Goal: Task Accomplishment & Management: Complete application form

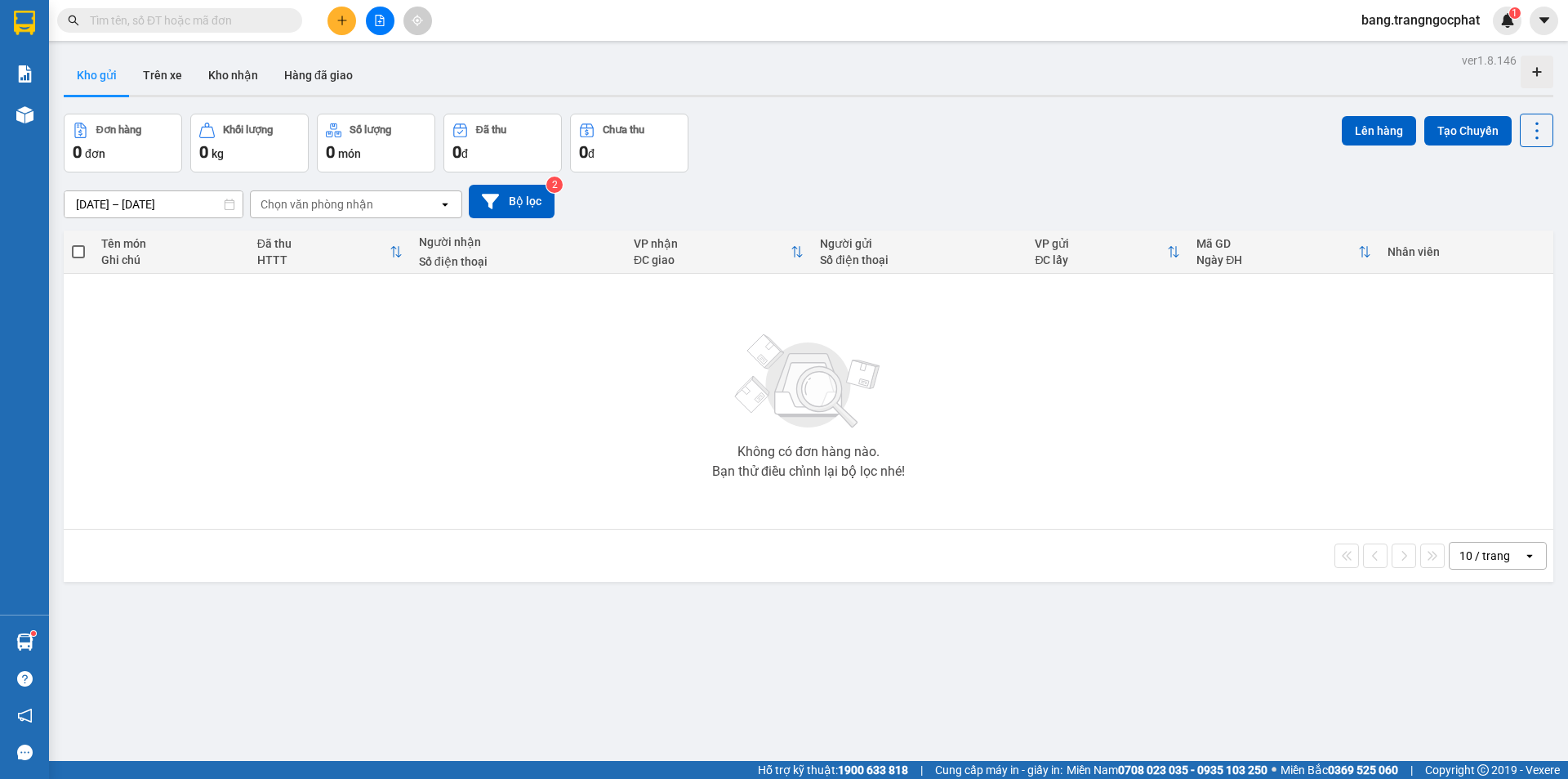
click at [174, 23] on input "text" at bounding box center [186, 20] width 193 height 18
click at [1175, 355] on div "Không có đơn hàng nào. Bạn thử điều chỉnh lại bộ lọc nhé!" at bounding box center [809, 401] width 1474 height 245
click at [142, 25] on input "text" at bounding box center [186, 20] width 193 height 18
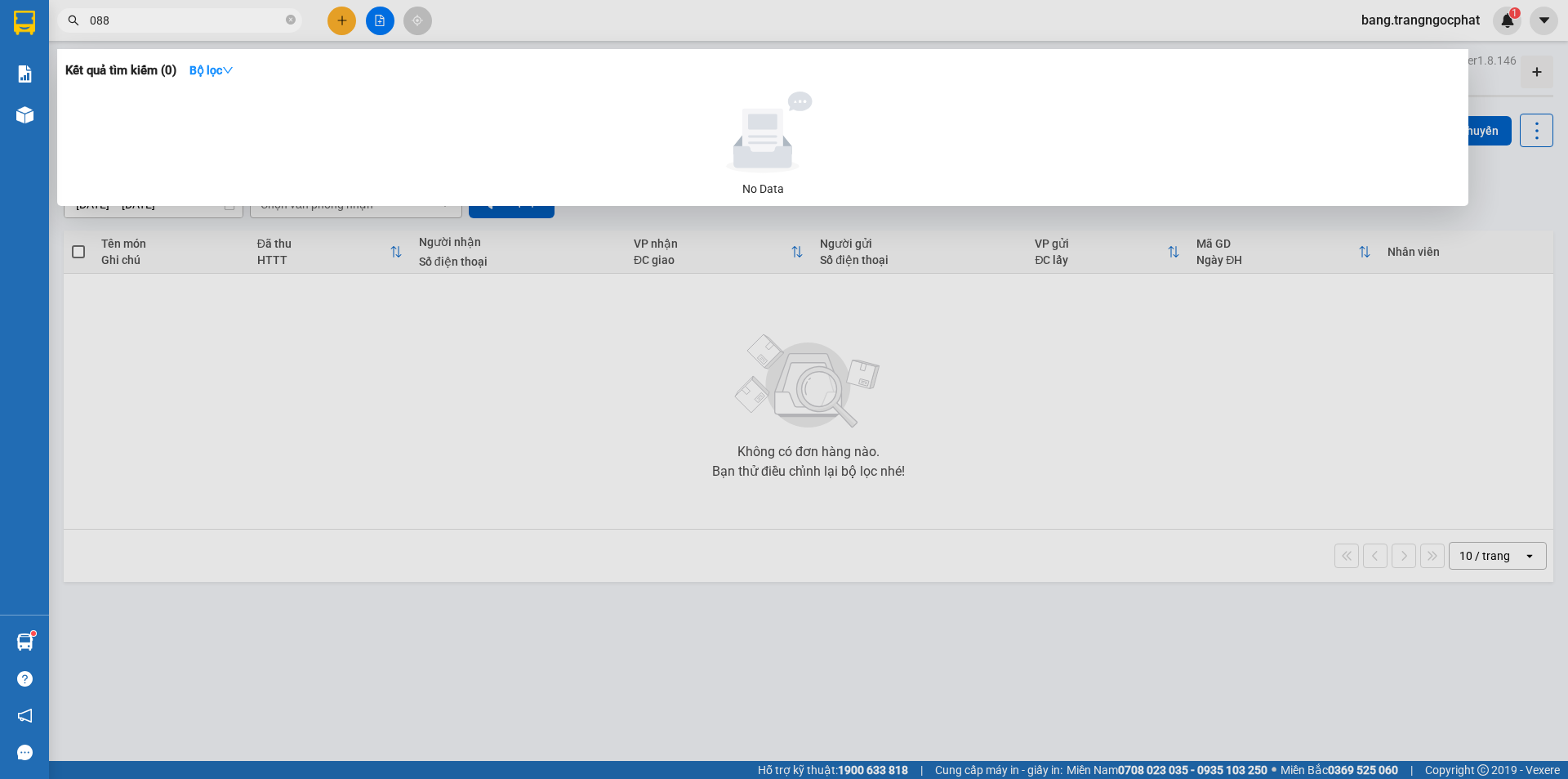
type input "0884"
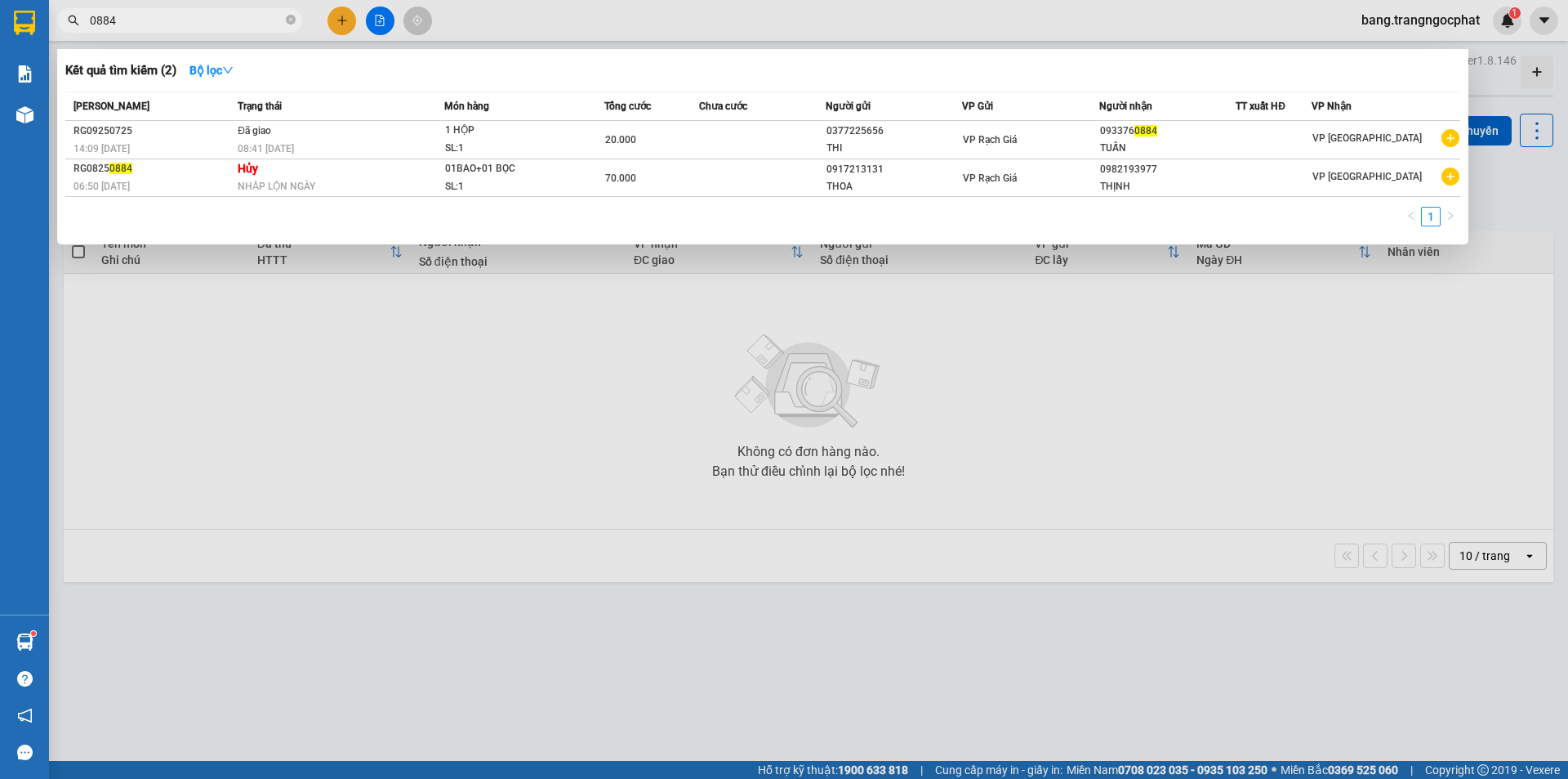
drag, startPoint x: 144, startPoint y: 19, endPoint x: 0, endPoint y: 106, distance: 168.2
click at [0, 106] on section "Kết quả tìm kiếm ( 2 ) Bộ lọc Mã ĐH Trạng thái Món hàng Tổng cước Chưa cước Ngư…" at bounding box center [784, 389] width 1568 height 779
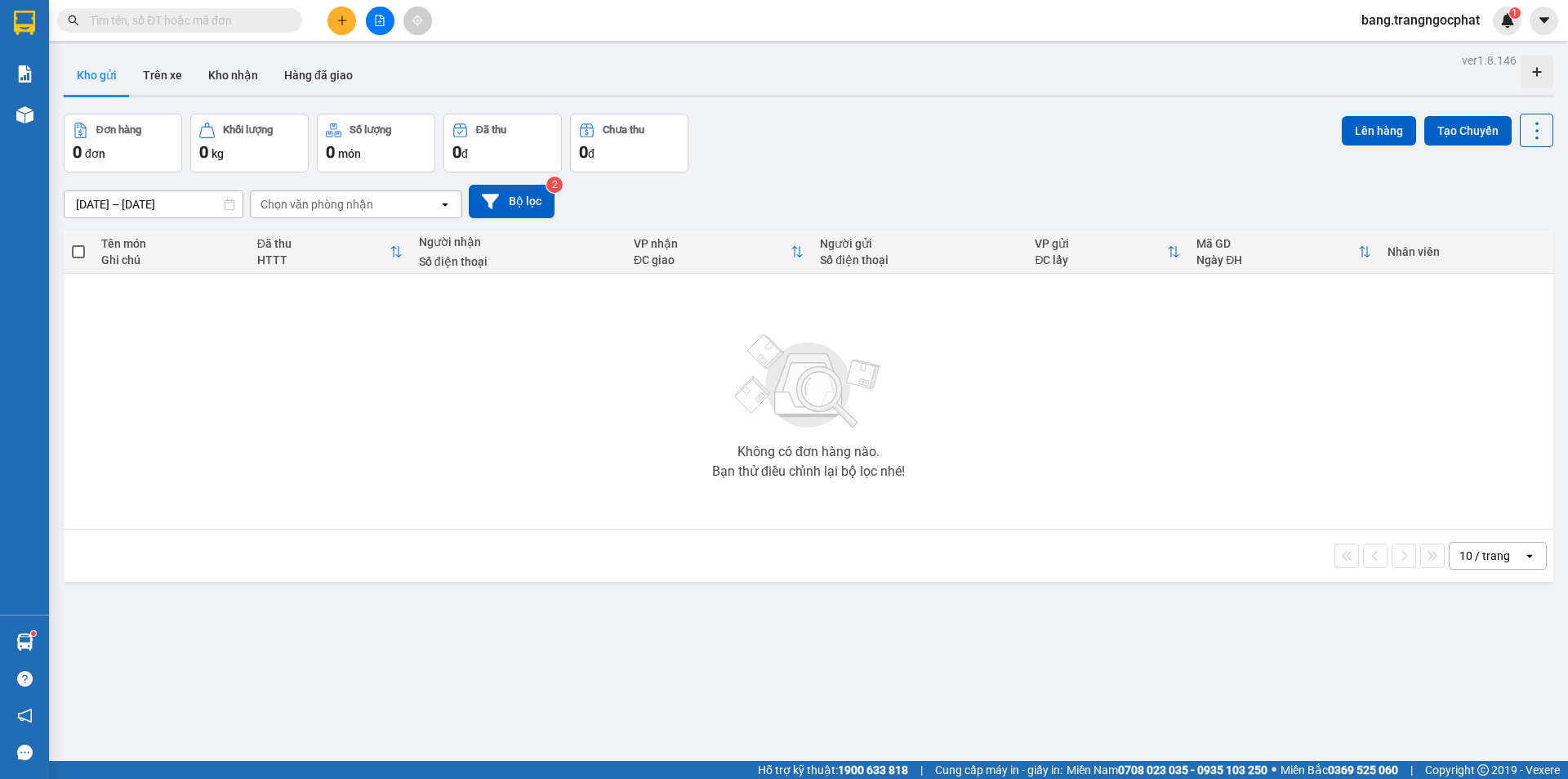
click at [1313, 346] on div "Không có đơn hàng nào. Bạn thử điều chỉnh lại bộ lọc nhé!" at bounding box center [809, 401] width 1474 height 245
click at [1175, 185] on div "[DATE] – [DATE] Press the down arrow key to interact with the calendar and sele…" at bounding box center [809, 201] width 1490 height 34
click at [110, 25] on input "text" at bounding box center [186, 20] width 193 height 18
click at [135, 17] on input "text" at bounding box center [186, 20] width 193 height 18
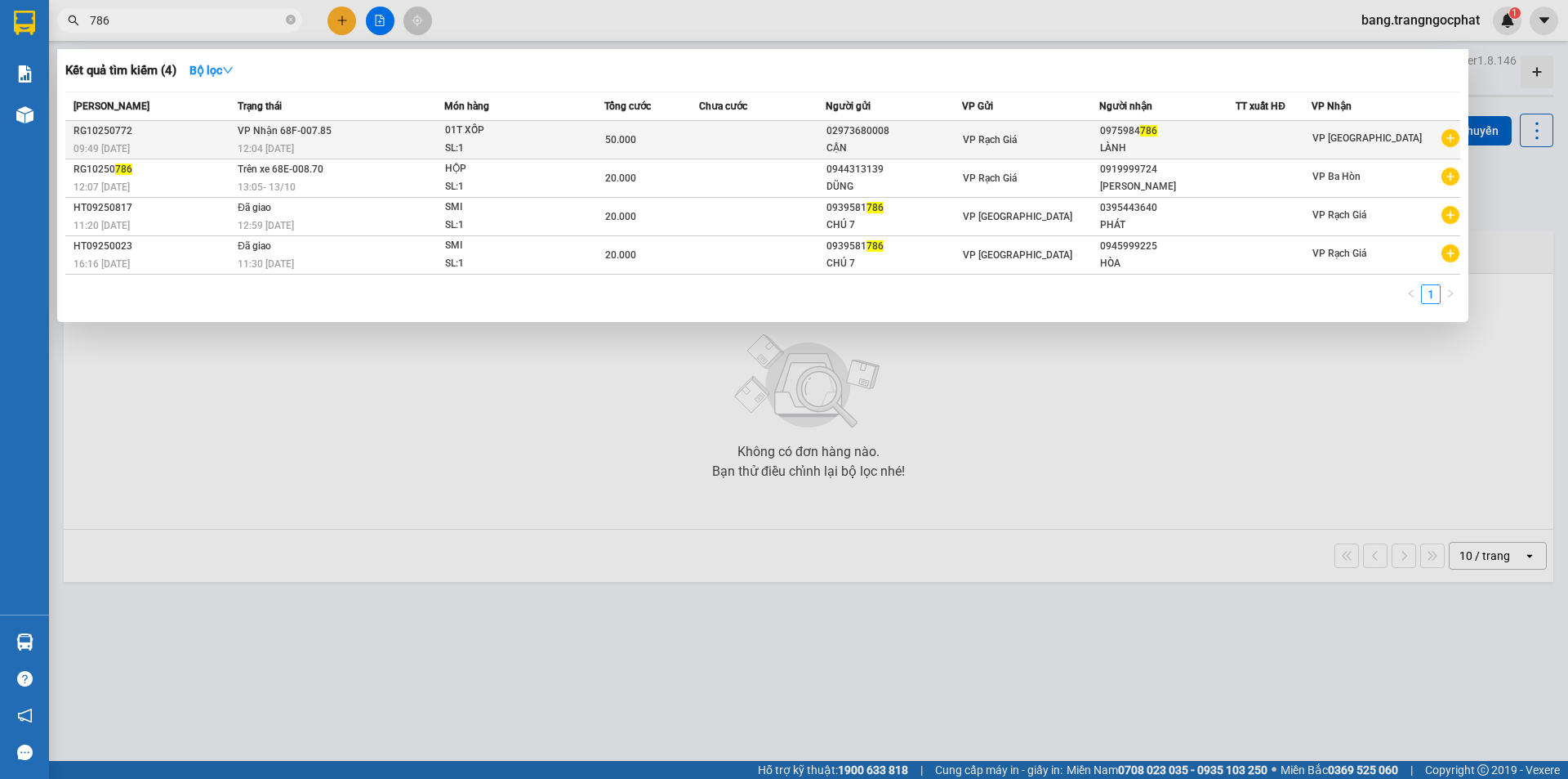
type input "786"
click at [1175, 129] on div "0975984 786" at bounding box center [1168, 131] width 135 height 17
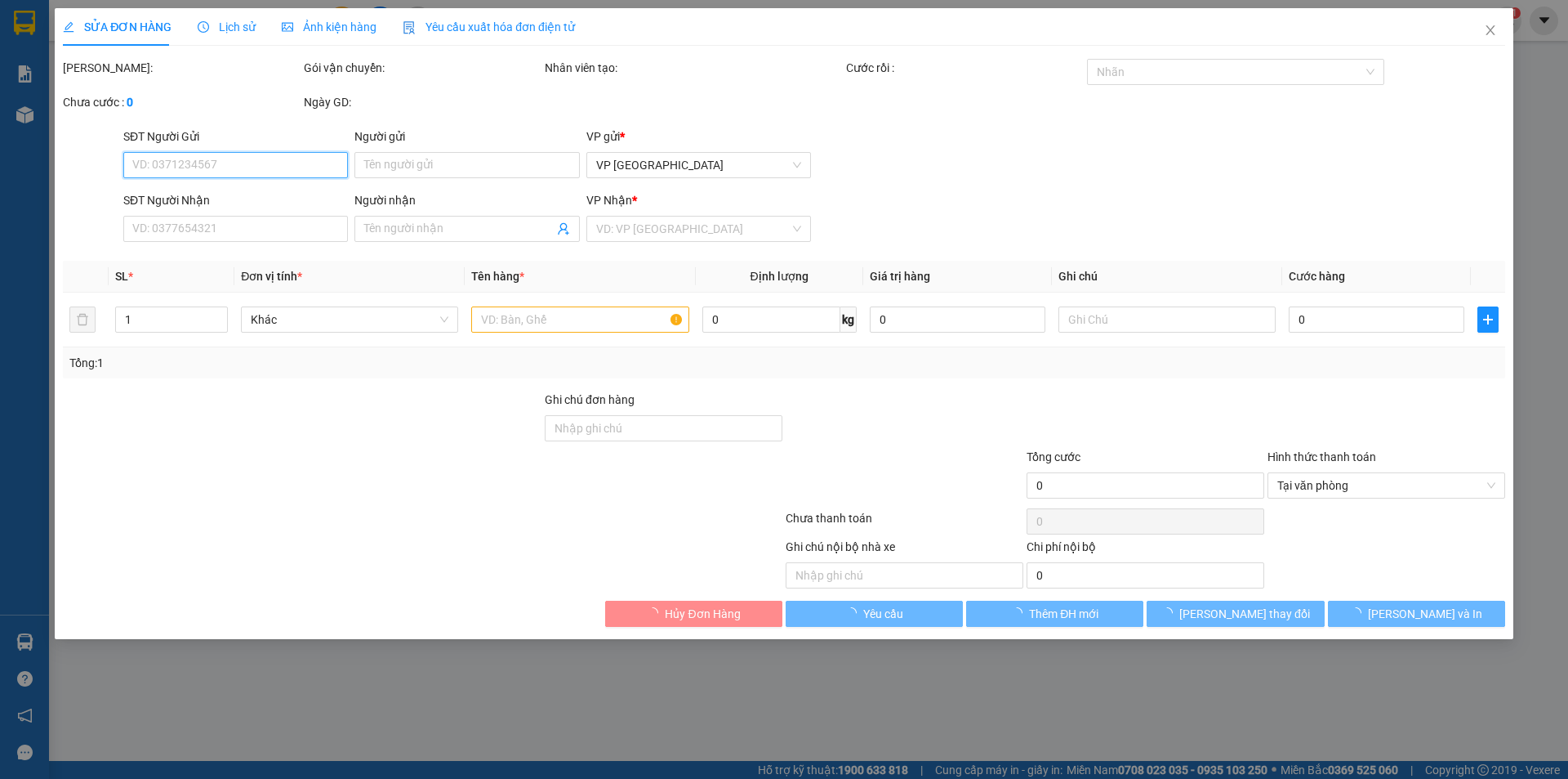
type input "02973680008"
type input "CẬN"
type input "0975984786"
type input "LÀNH"
type input "50.000"
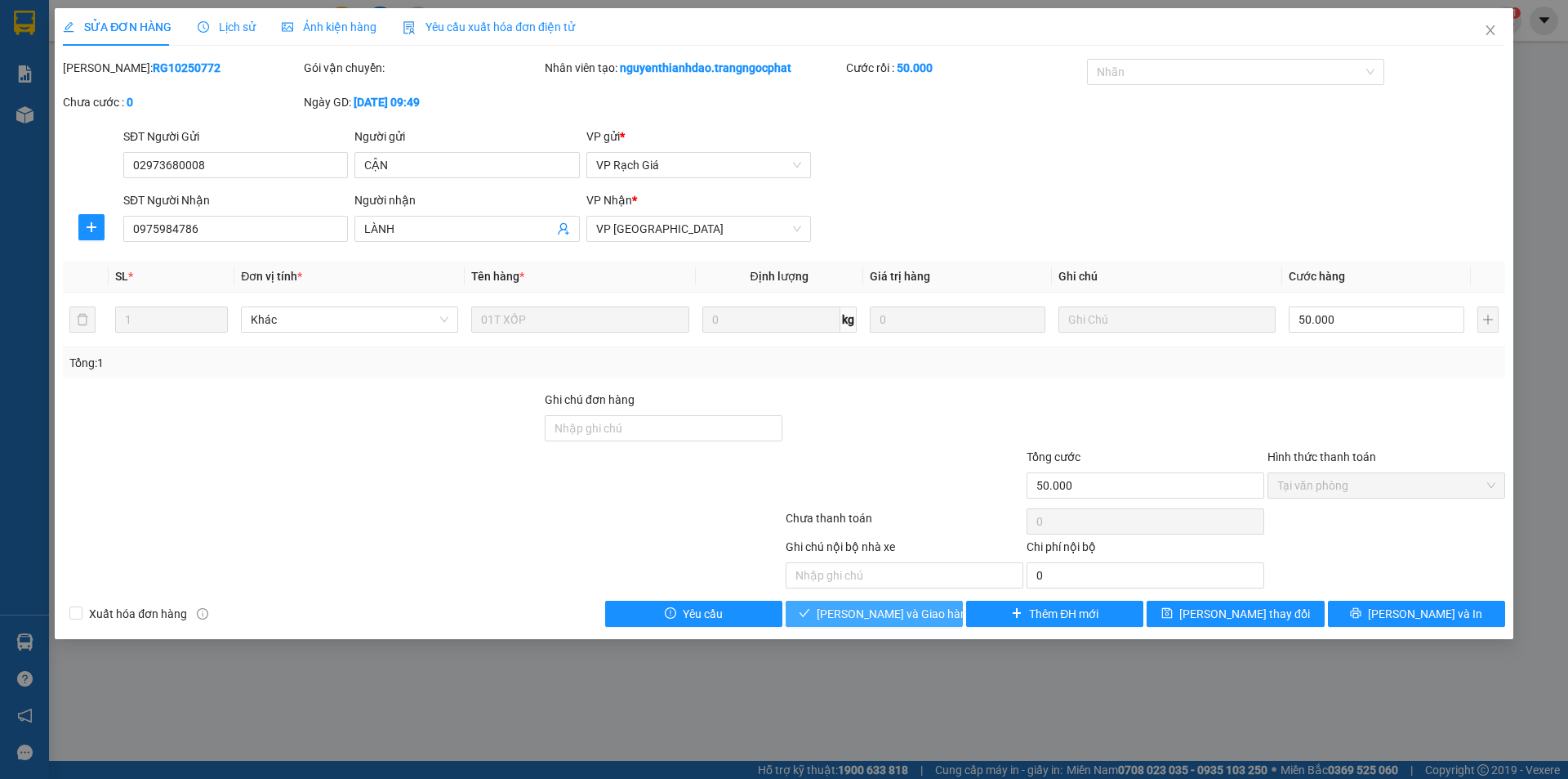
click at [892, 613] on span "Lưu và Giao hàng" at bounding box center [895, 613] width 157 height 18
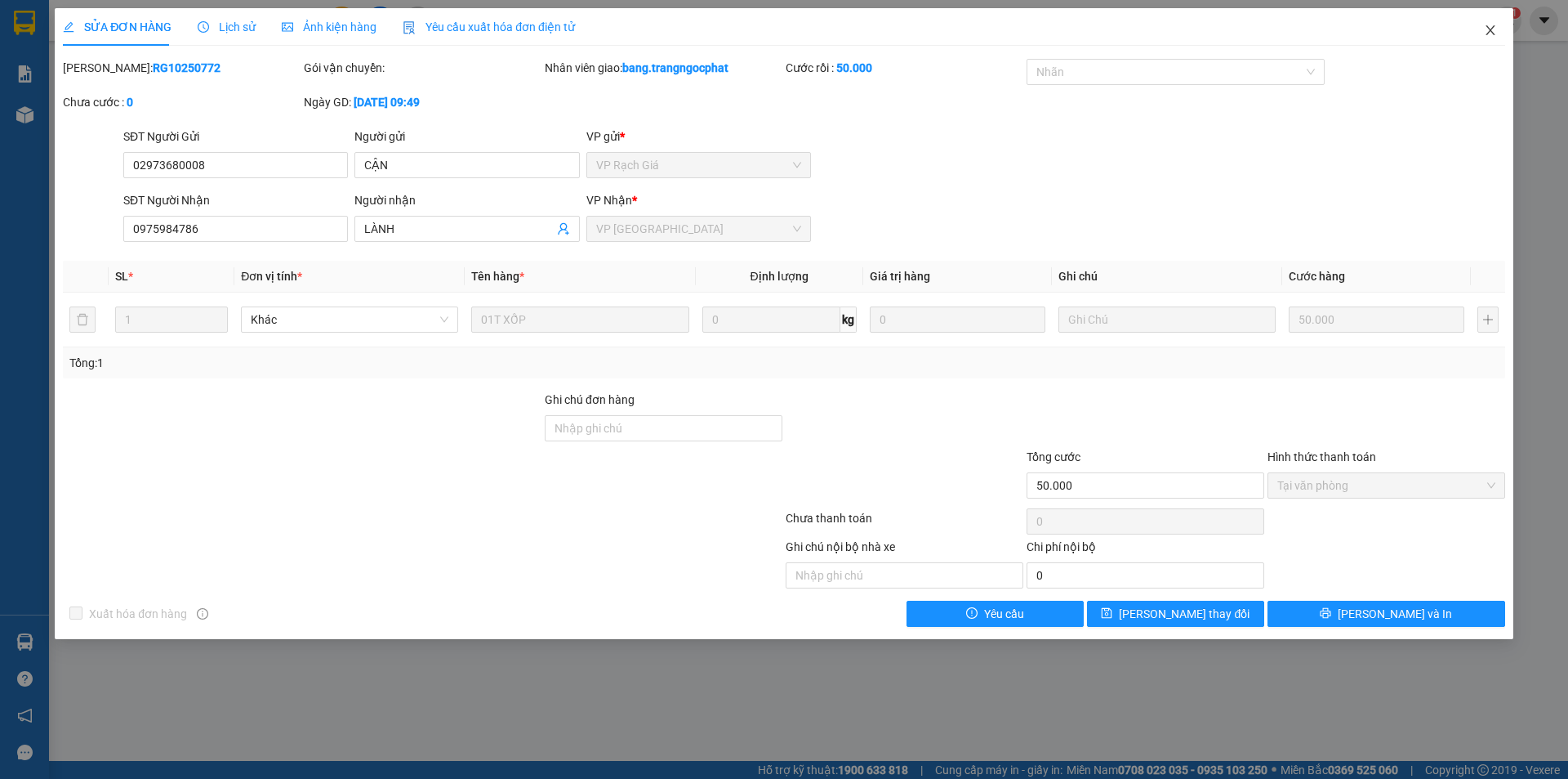
click at [1495, 37] on span "Close" at bounding box center [1491, 30] width 45 height 45
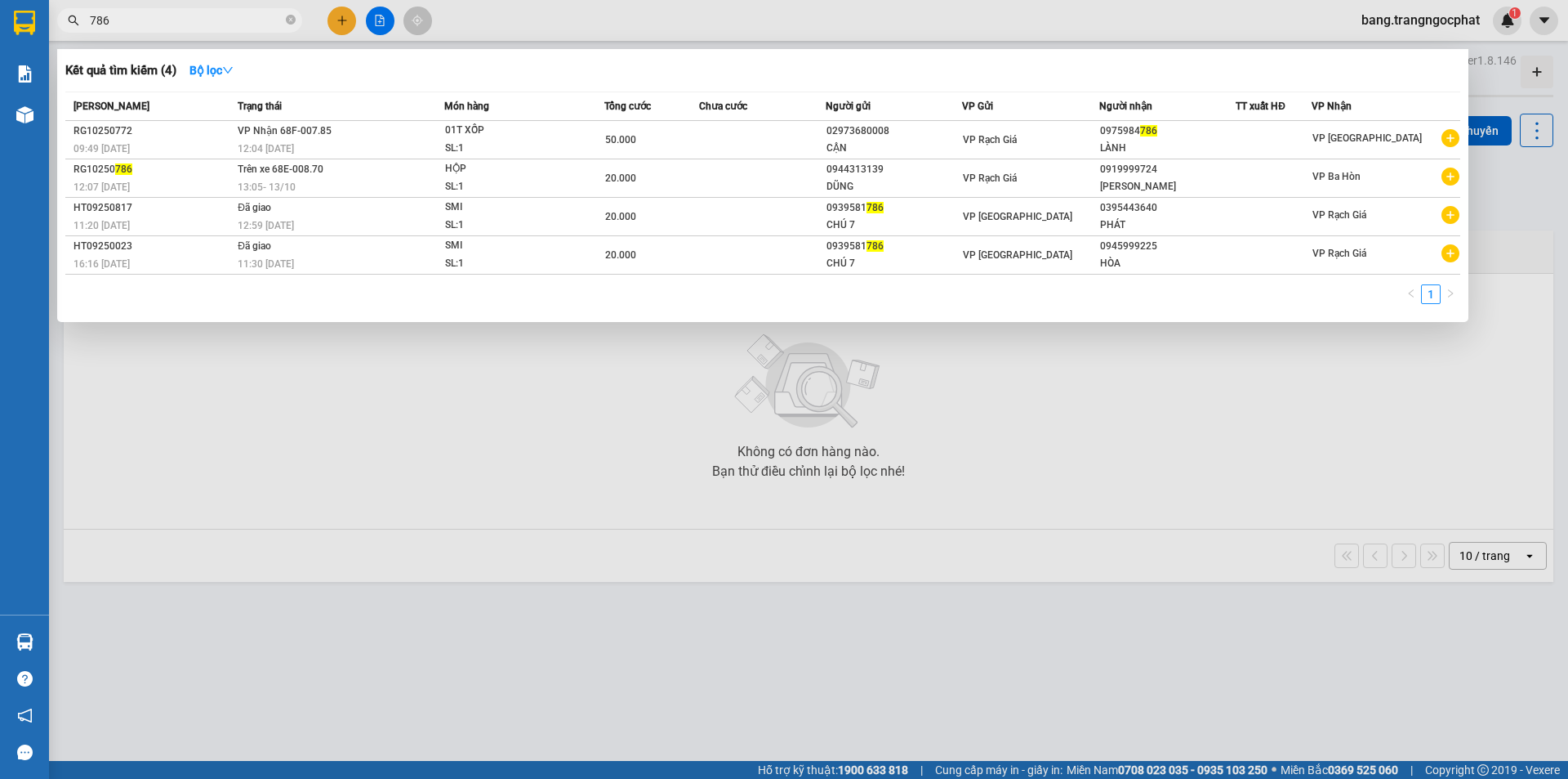
drag, startPoint x: 211, startPoint y: 18, endPoint x: 54, endPoint y: 28, distance: 157.3
click at [67, 35] on div "Kết quả tìm kiếm ( 4 ) Bộ lọc Mã ĐH Trạng thái Món hàng Tổng cước Chưa cước Ngư…" at bounding box center [159, 20] width 319 height 28
type input "0943430884"
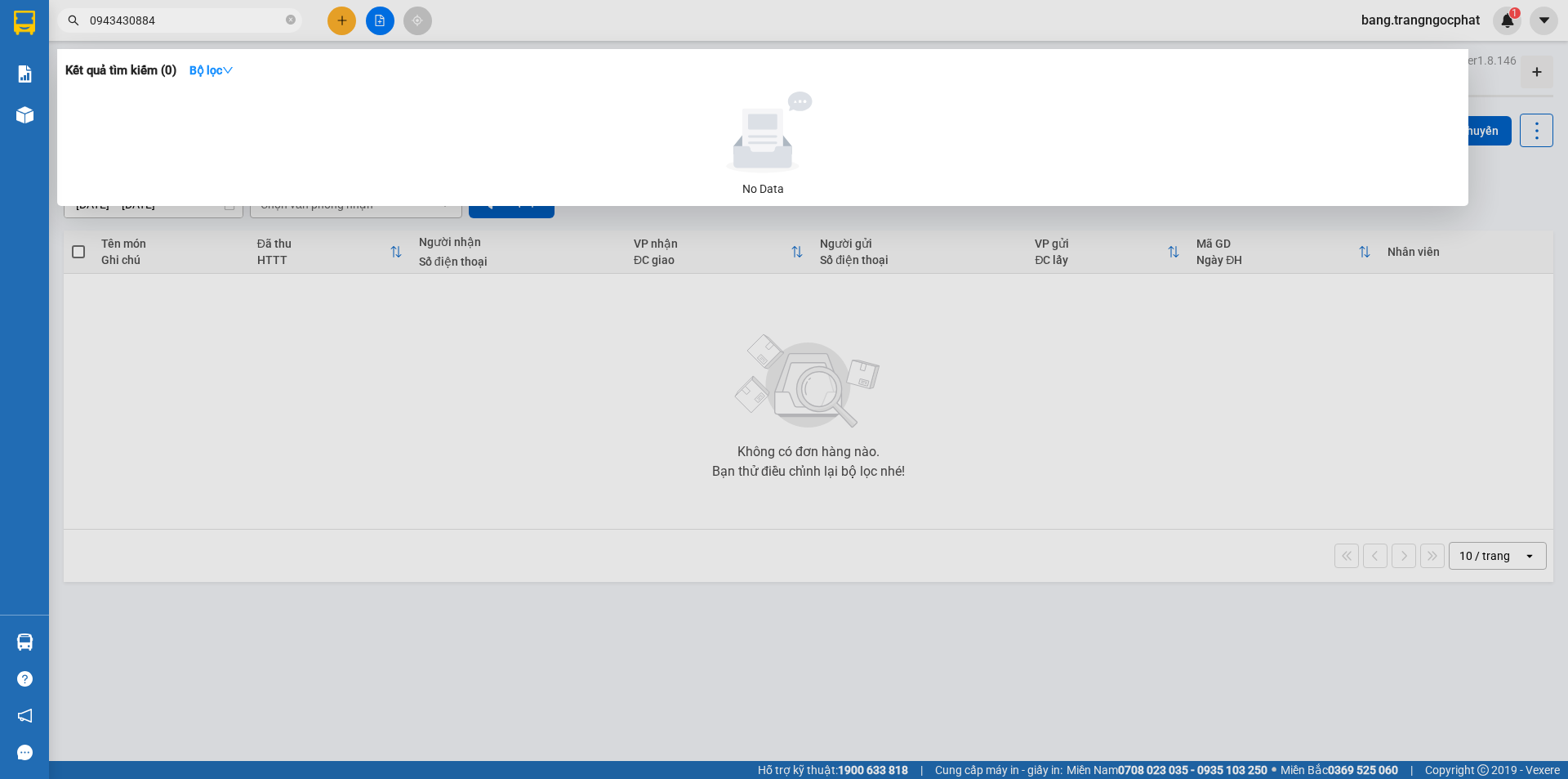
click at [187, 23] on input "0943430884" at bounding box center [186, 20] width 193 height 18
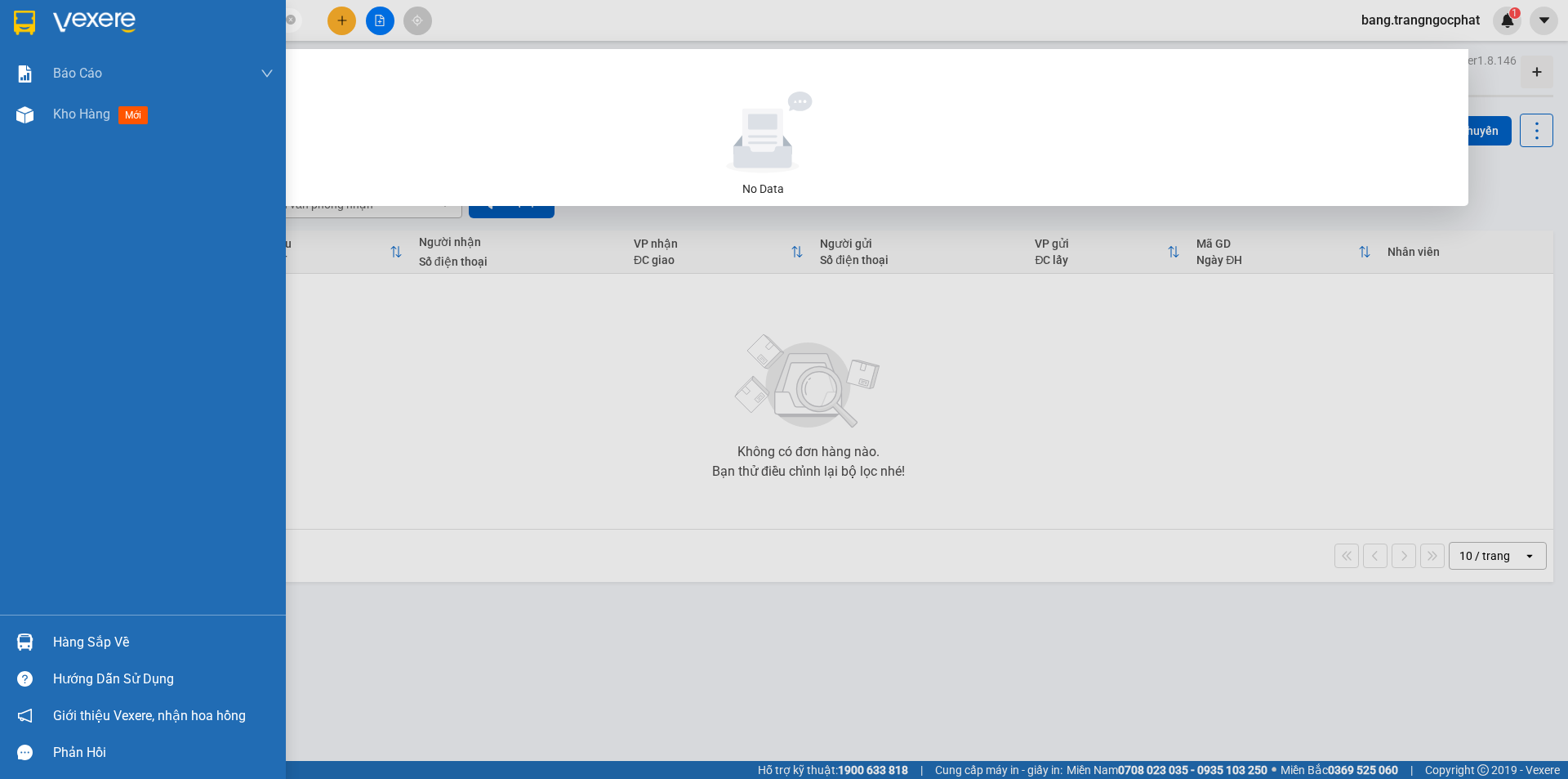
drag, startPoint x: 187, startPoint y: 23, endPoint x: 0, endPoint y: 44, distance: 188.2
click at [0, 44] on section "Kết quả tìm kiếm ( 0 ) Bộ lọc No Data 0943430884 bang.trangngocphat 1 Báo cáo D…" at bounding box center [784, 389] width 1568 height 779
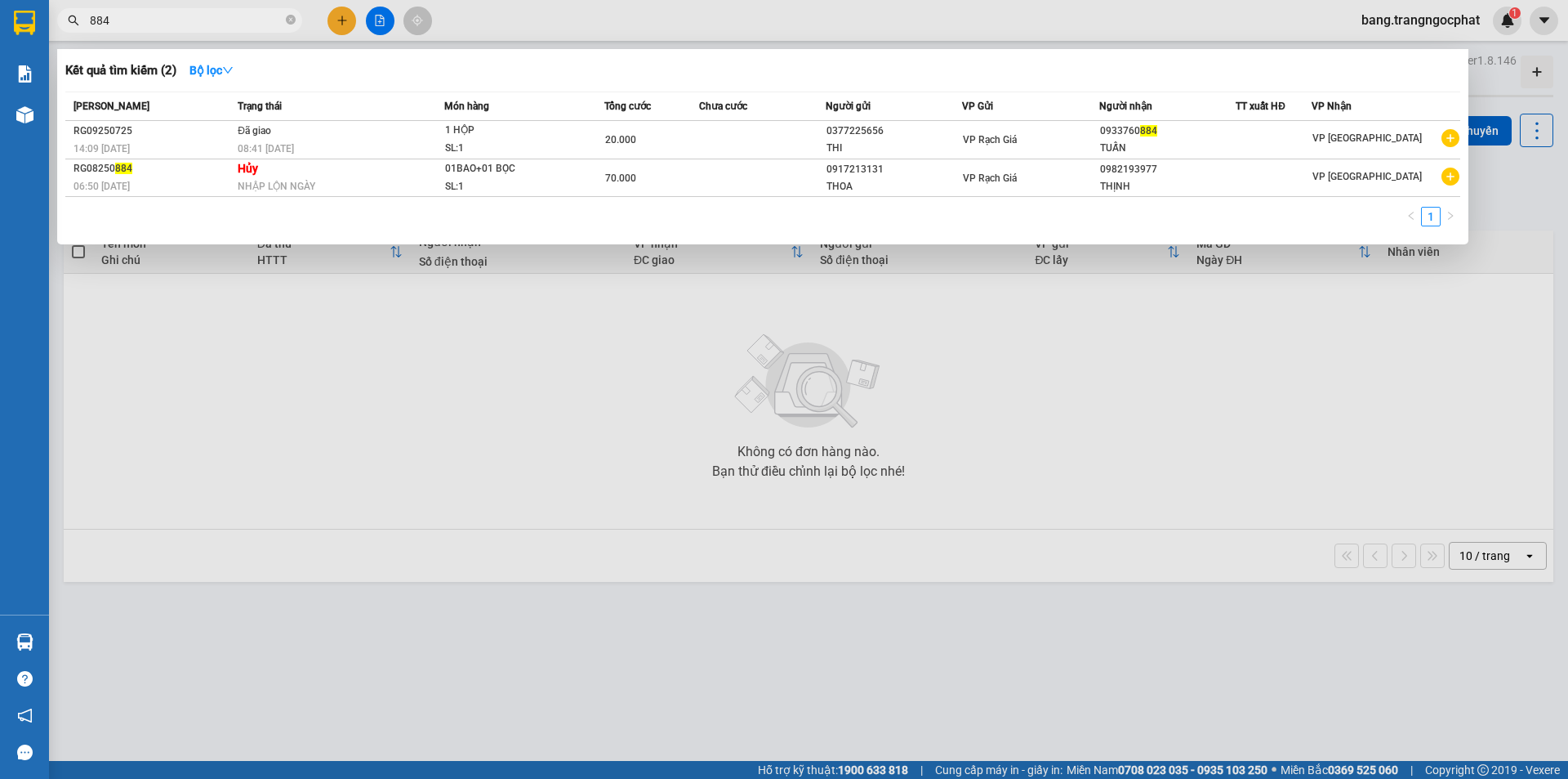
type input "884"
click at [1157, 435] on div at bounding box center [784, 389] width 1568 height 779
drag, startPoint x: 141, startPoint y: 18, endPoint x: 0, endPoint y: 14, distance: 141.1
click at [0, 51] on section "Kết quả tìm kiếm ( 2 ) Bộ lọc Mã ĐH Trạng thái Món hàng Tổng cước Chưa cước Ngư…" at bounding box center [784, 389] width 1568 height 779
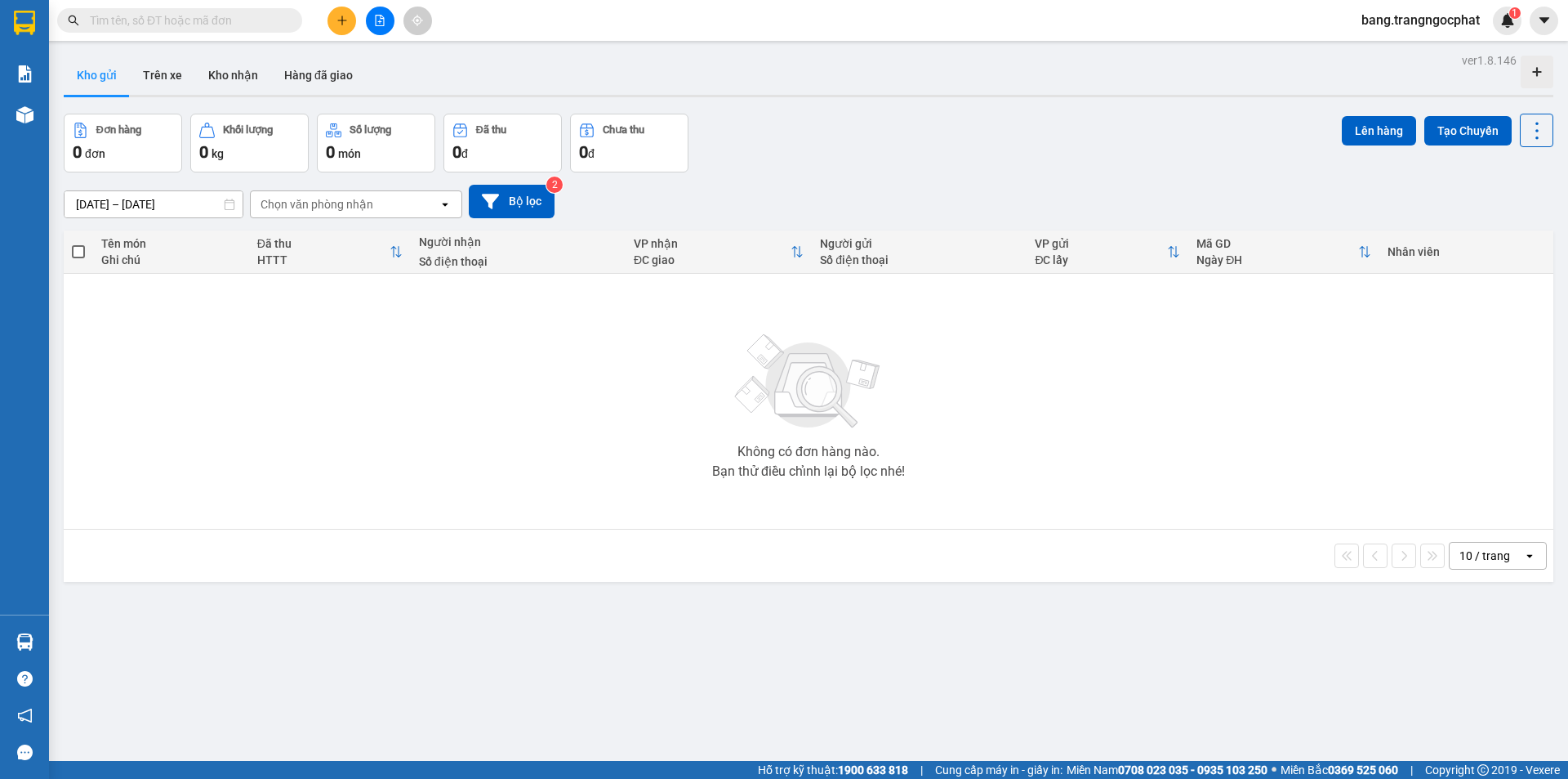
click at [196, 25] on input "text" at bounding box center [186, 20] width 193 height 18
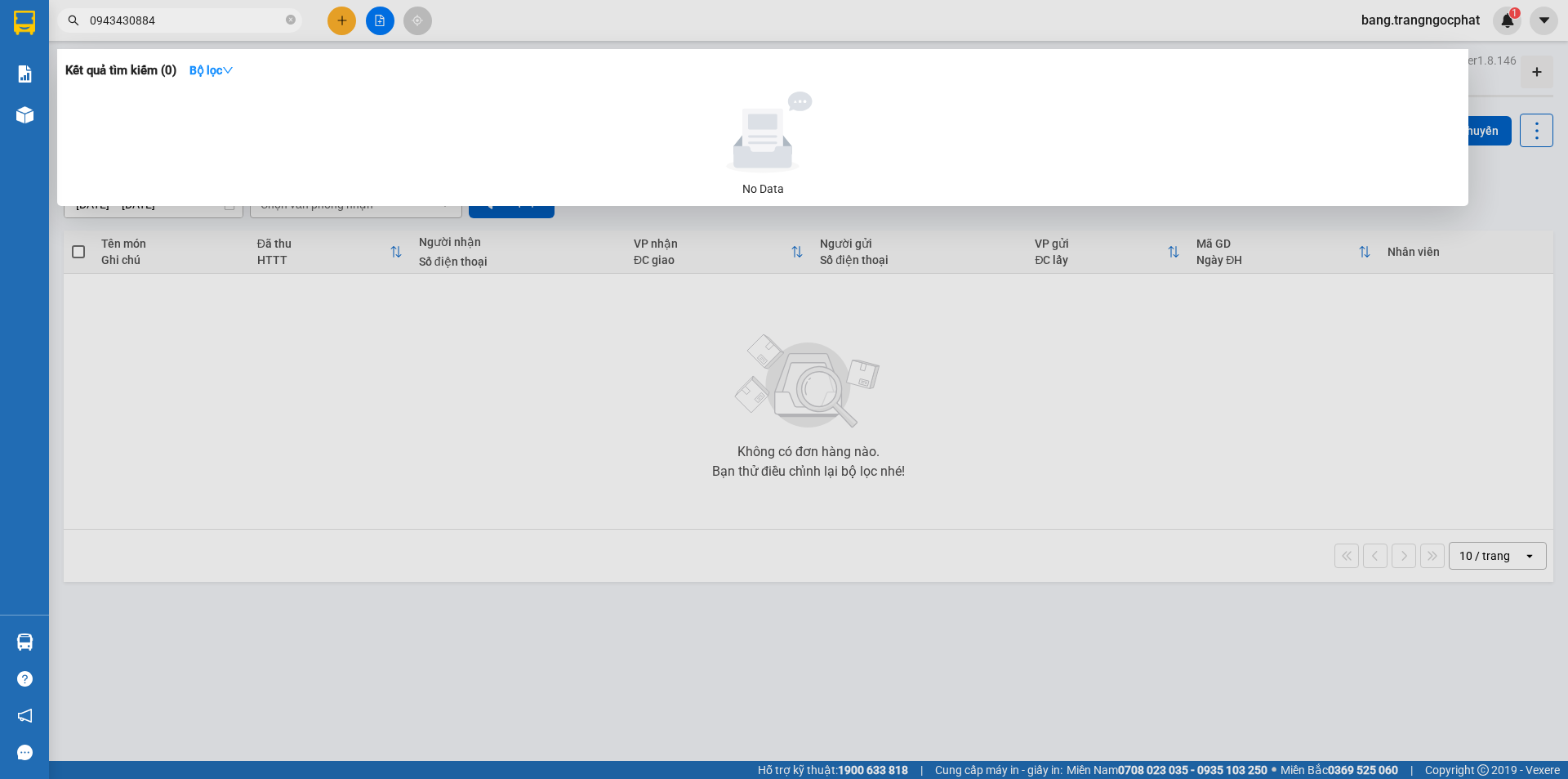
type input "0943430884"
click at [1277, 440] on div at bounding box center [784, 389] width 1568 height 779
